Goal: Transaction & Acquisition: Purchase product/service

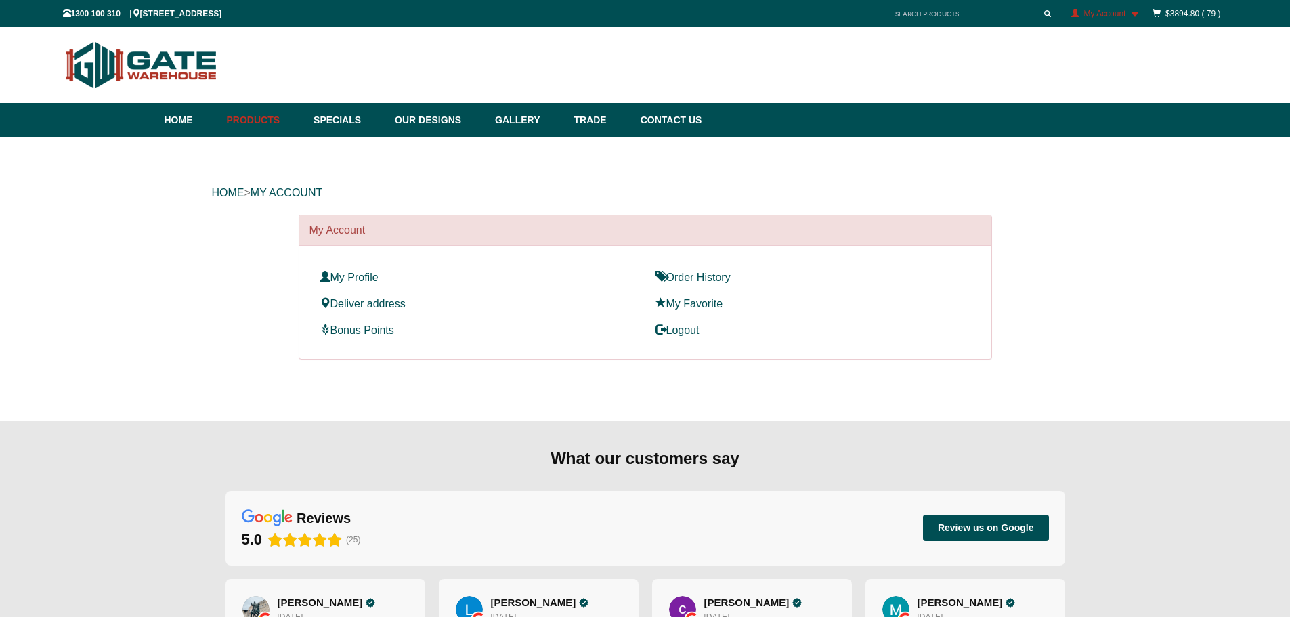
click at [96, 206] on div "HOME > My Account My Account My Profile Order History Deliver address My Favori…" at bounding box center [645, 278] width 1290 height 283
click at [1156, 192] on div "HOME > My Account My Account My Profile Order History Deliver address My Favori…" at bounding box center [645, 278] width 1290 height 283
click at [209, 276] on div "HOME > My Account My Account My Profile Order History Deliver address My Favori…" at bounding box center [645, 278] width 1290 height 283
click at [137, 321] on div "HOME > My Account My Account My Profile Order History Deliver address My Favori…" at bounding box center [645, 278] width 1290 height 283
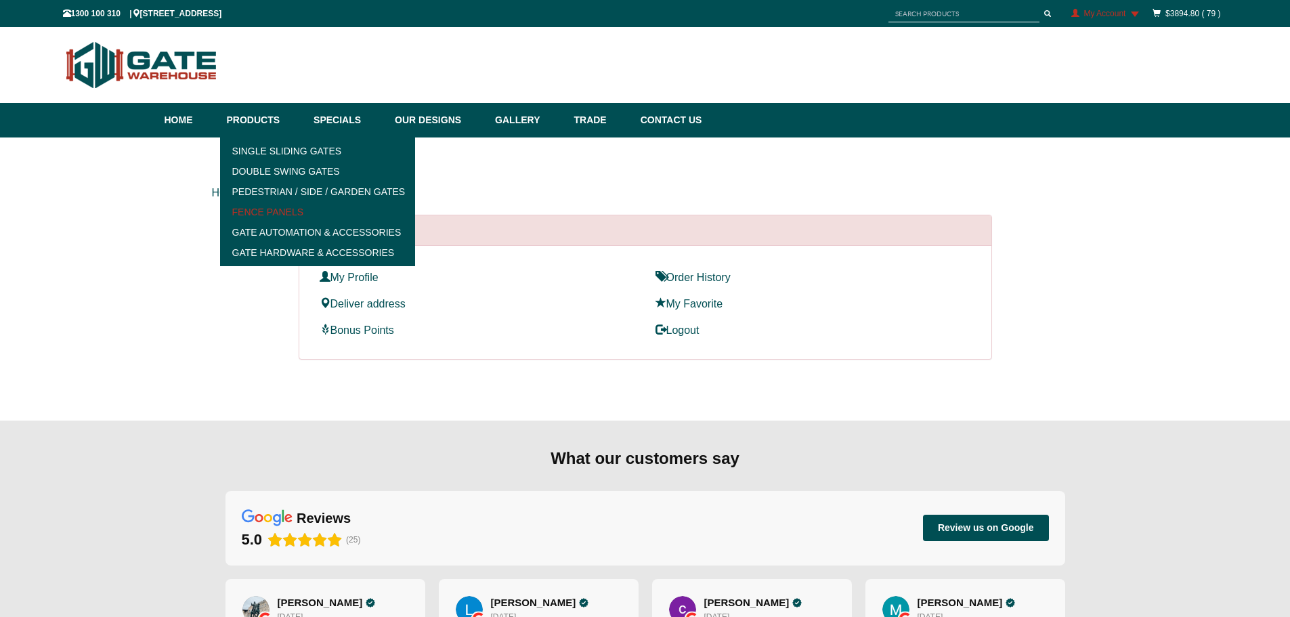
click at [264, 208] on link "Fence Panels" at bounding box center [318, 212] width 188 height 20
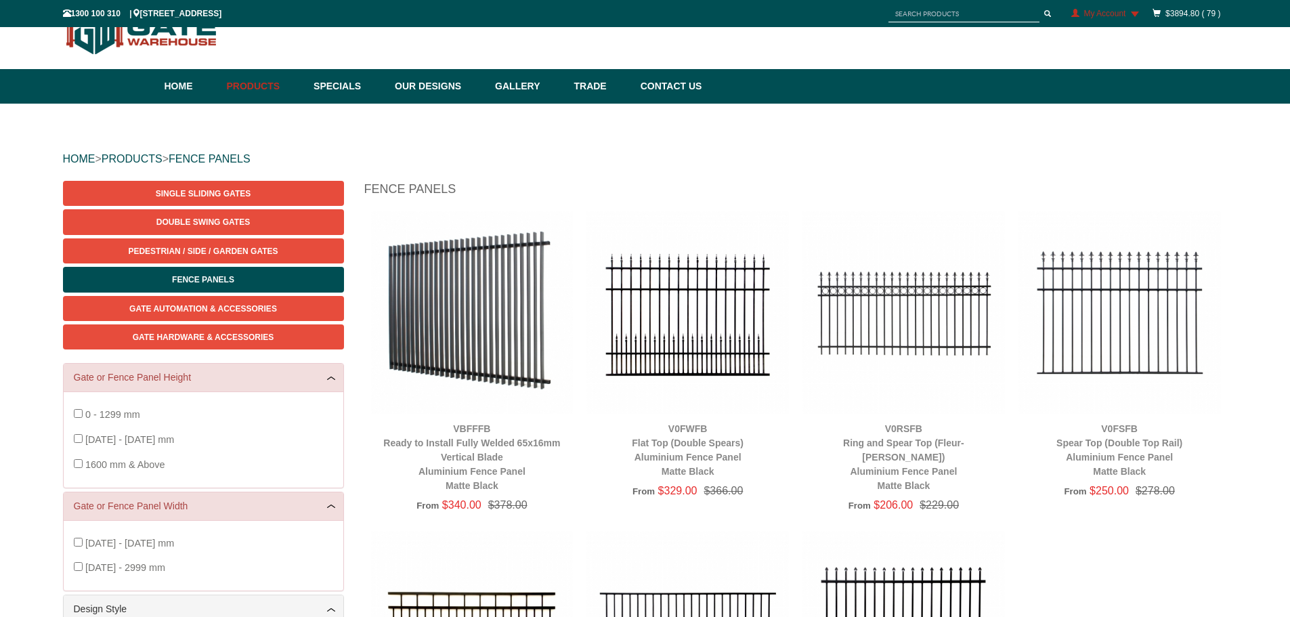
click at [1256, 231] on div "HOME > PRODUCTS > FENCE PANELS Single Sliding Gates Double Swing Gates Pedestri…" at bounding box center [645, 543] width 1290 height 879
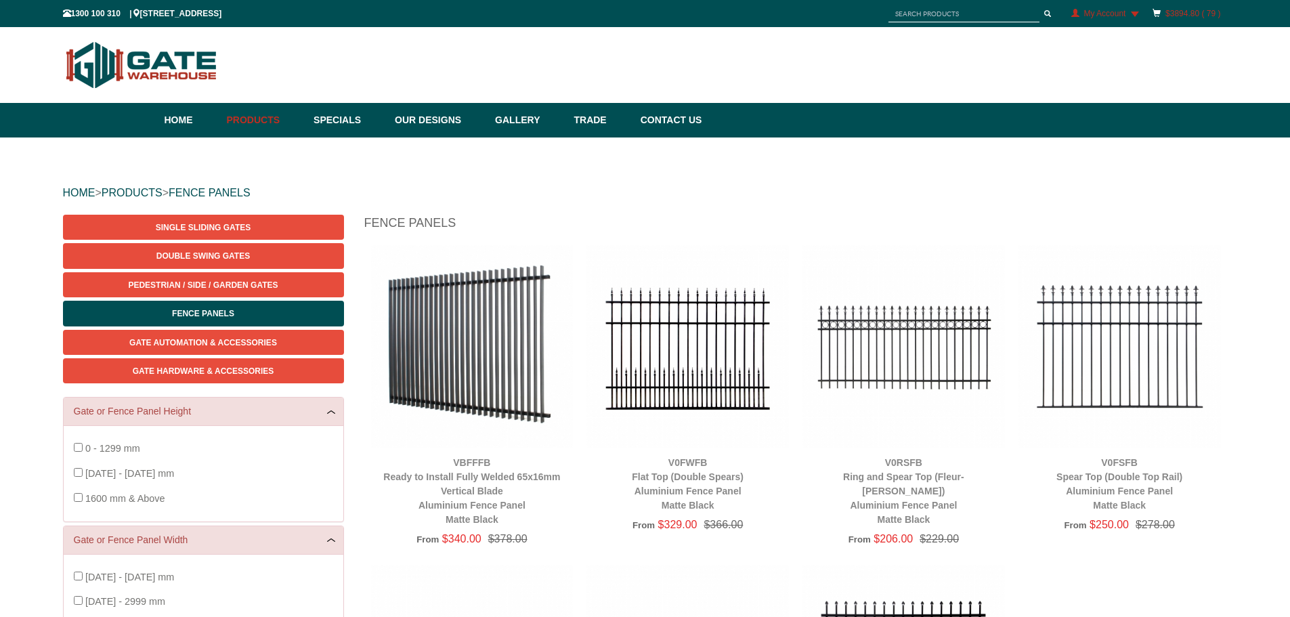
click at [1177, 15] on link "$3894.80 ( 79 )" at bounding box center [1192, 13] width 55 height 9
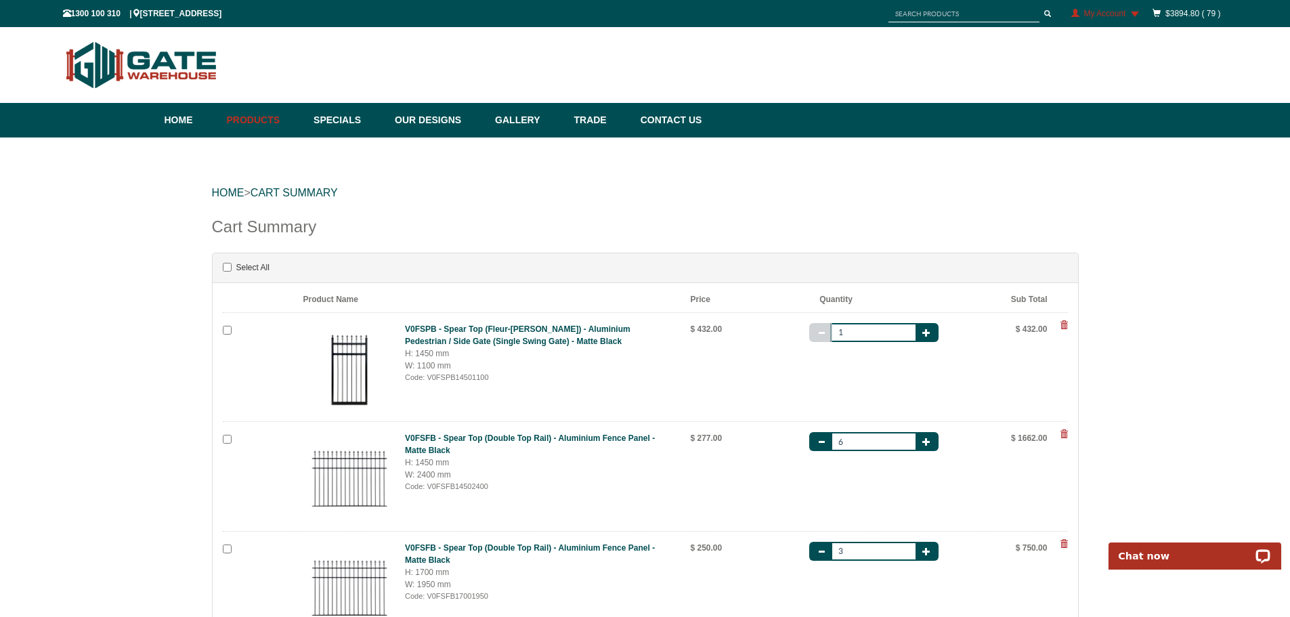
click at [1102, 10] on span "My Account" at bounding box center [1104, 13] width 42 height 9
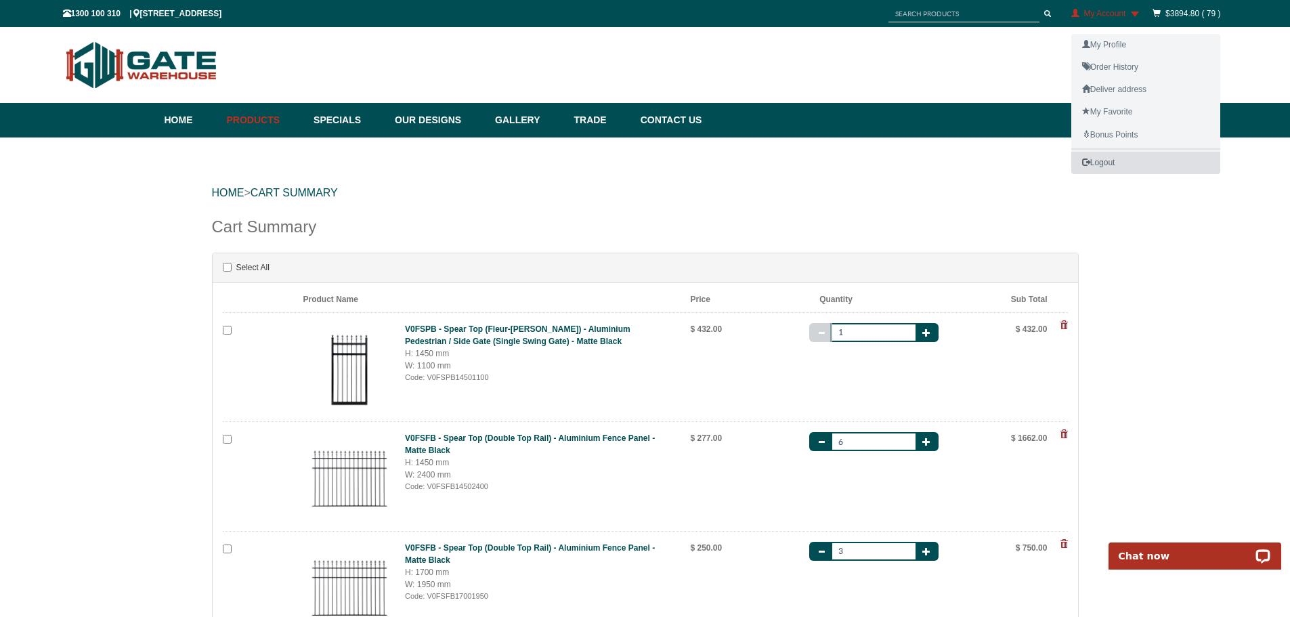
click at [1094, 162] on link "Logout" at bounding box center [1145, 163] width 149 height 22
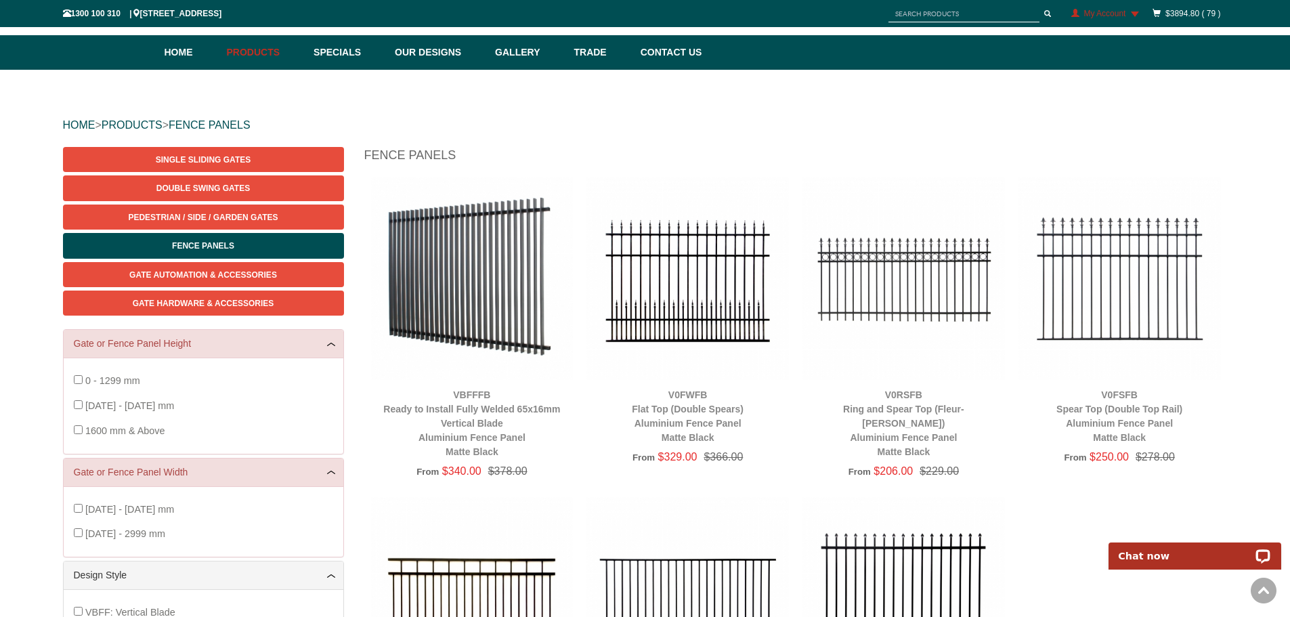
scroll to position [34, 0]
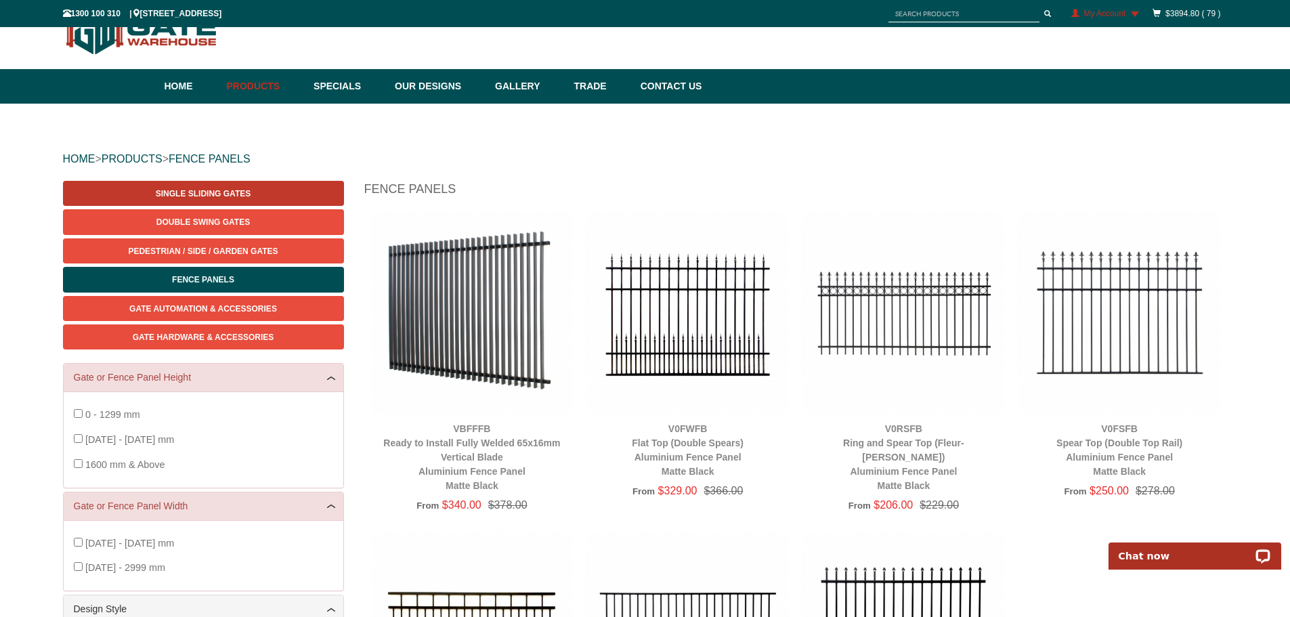
click at [215, 191] on span "Single Sliding Gates" at bounding box center [203, 193] width 95 height 9
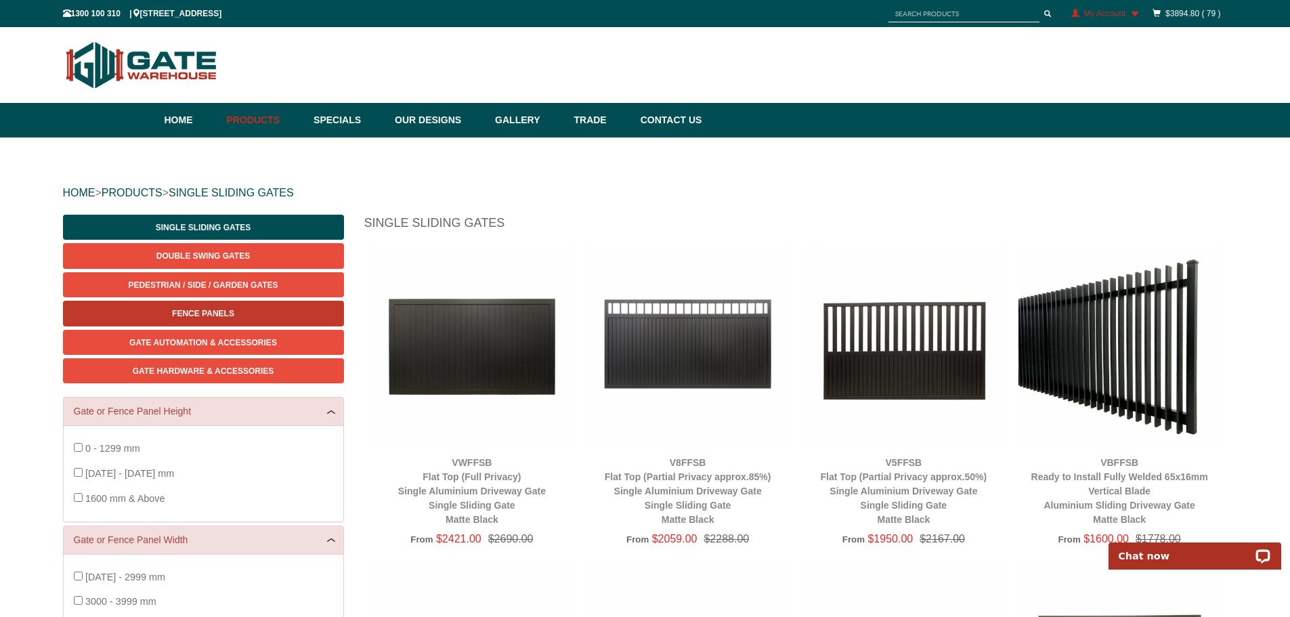
click at [195, 318] on span "Fence Panels" at bounding box center [203, 313] width 62 height 9
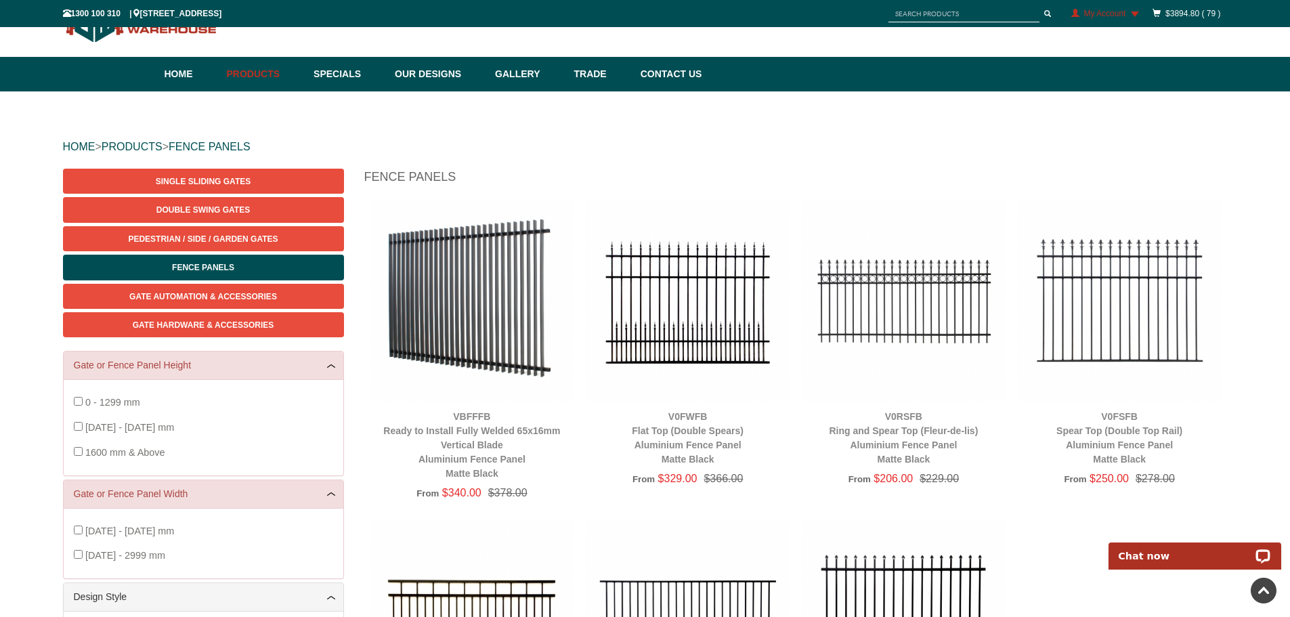
scroll to position [34, 0]
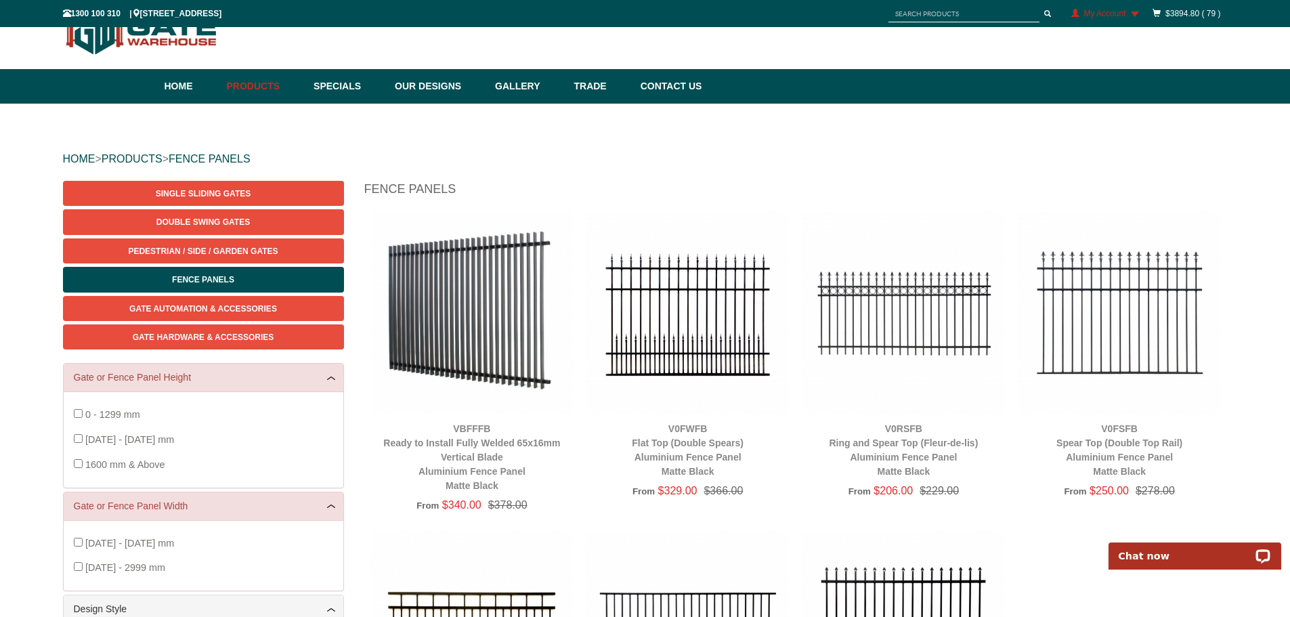
click at [1111, 288] on img at bounding box center [1119, 312] width 202 height 202
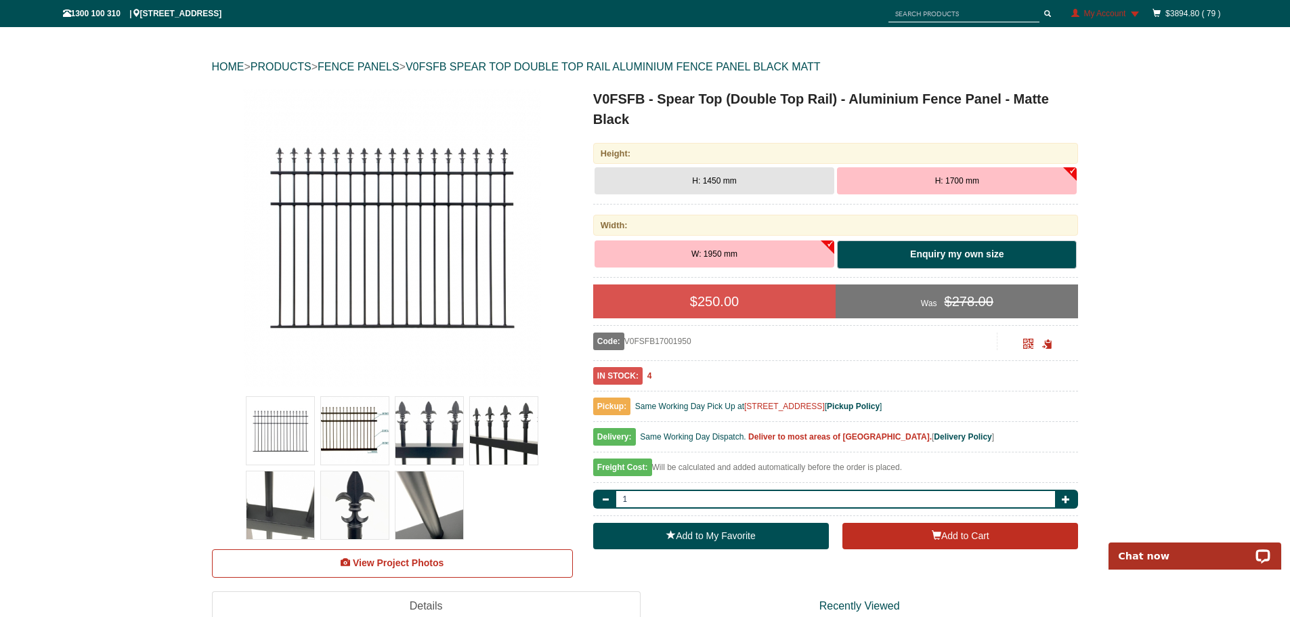
scroll to position [102, 0]
